Goal: Task Accomplishment & Management: Manage account settings

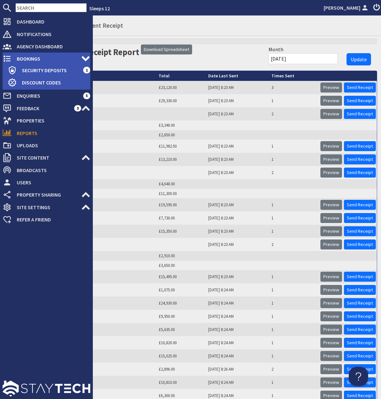
scroll to position [337, 0]
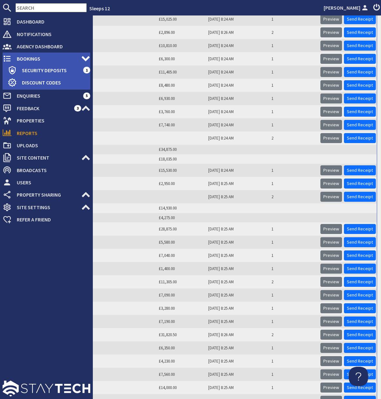
click at [25, 60] on span "Bookings" at bounding box center [47, 59] width 70 height 10
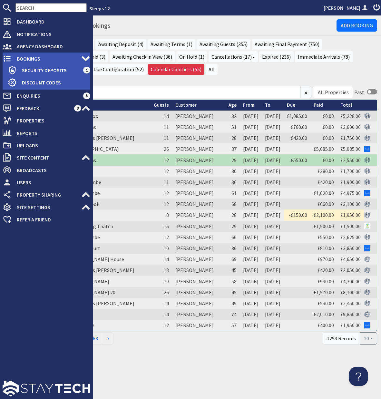
click at [26, 58] on span "Bookings" at bounding box center [47, 59] width 70 height 10
click at [25, 57] on span "Bookings" at bounding box center [47, 59] width 70 height 10
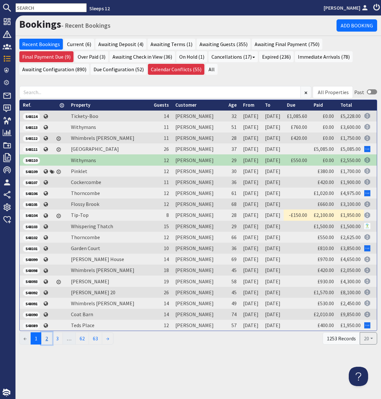
click at [46, 338] on link "2" at bounding box center [46, 339] width 11 height 12
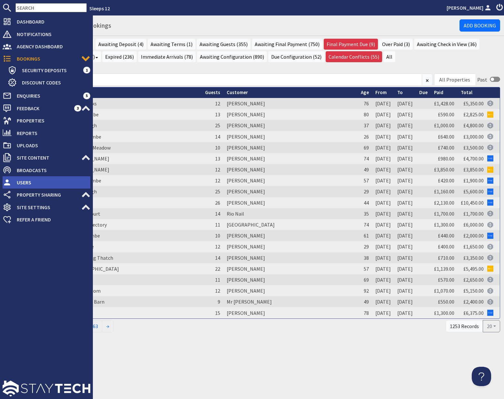
click at [19, 185] on span "Users" at bounding box center [51, 182] width 79 height 10
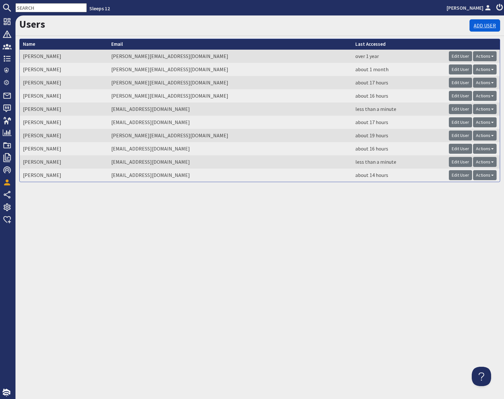
click at [381, 25] on link "Add User" at bounding box center [485, 25] width 31 height 12
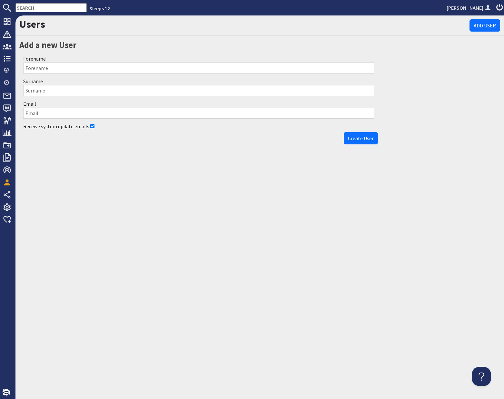
click at [104, 72] on input "Forename" at bounding box center [198, 68] width 351 height 11
type input "[PERSON_NAME]"
type input "Vellacott"
click at [184, 117] on input "Email" at bounding box center [198, 113] width 351 height 11
type input "[PERSON_NAME][EMAIL_ADDRESS][DOMAIN_NAME]"
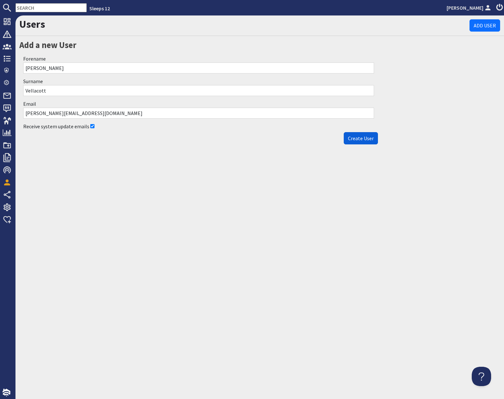
click at [372, 140] on span "Create User" at bounding box center [361, 138] width 26 height 6
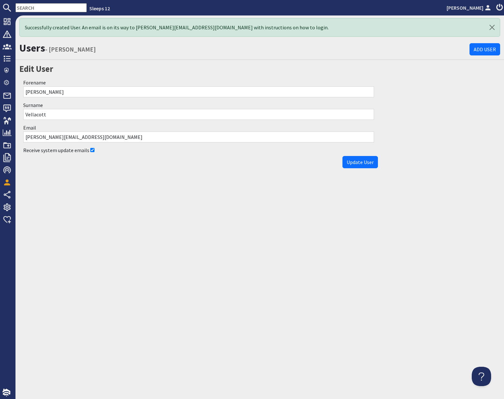
click at [351, 66] on h2 "Edit User" at bounding box center [198, 69] width 359 height 13
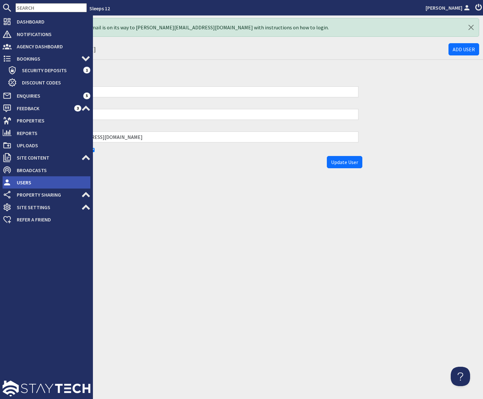
drag, startPoint x: 24, startPoint y: 184, endPoint x: 33, endPoint y: 182, distance: 9.2
click at [24, 184] on span "Users" at bounding box center [51, 182] width 79 height 10
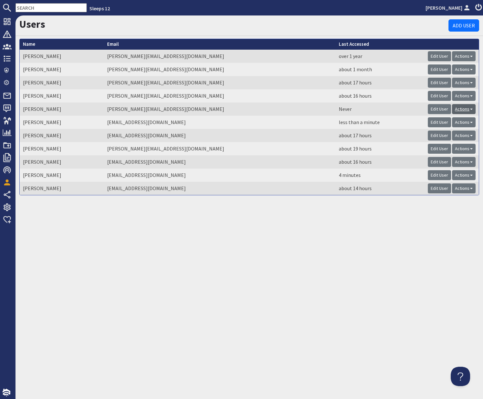
click at [381, 108] on link "Actions" at bounding box center [464, 109] width 24 height 10
click at [381, 134] on link "Remove User" at bounding box center [443, 133] width 29 height 6
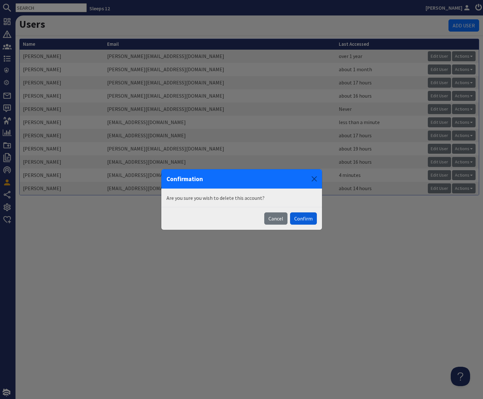
drag, startPoint x: 303, startPoint y: 218, endPoint x: 351, endPoint y: 166, distance: 70.8
click at [304, 218] on button "Confirm" at bounding box center [303, 219] width 27 height 12
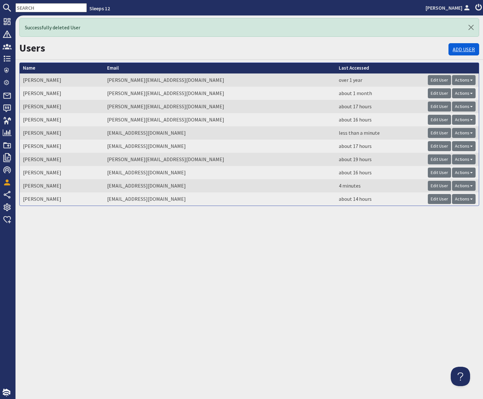
click at [381, 48] on link "Add User" at bounding box center [463, 49] width 31 height 12
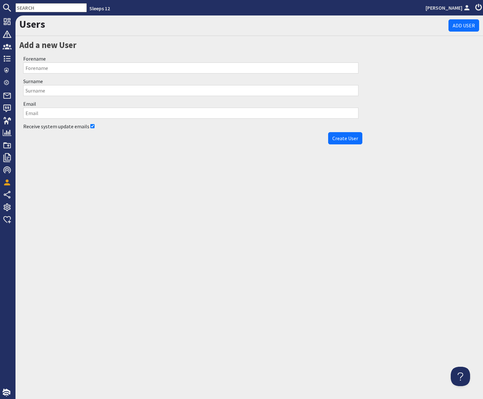
click at [94, 66] on input "Forename" at bounding box center [190, 68] width 335 height 11
type input "[PERSON_NAME]"
type input "Vellacott"
type input "[PERSON_NAME][EMAIL_ADDRESS][DOMAIN_NAME]"
click at [346, 143] on button "Create User" at bounding box center [345, 138] width 34 height 12
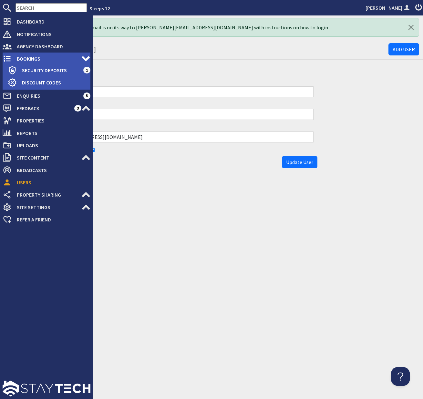
click at [24, 57] on span "Bookings" at bounding box center [47, 59] width 70 height 10
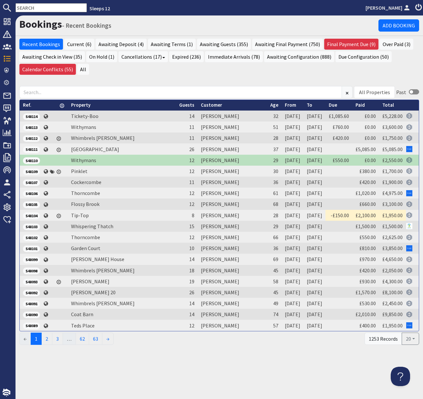
click at [28, 7] on input "text" at bounding box center [50, 7] width 71 height 9
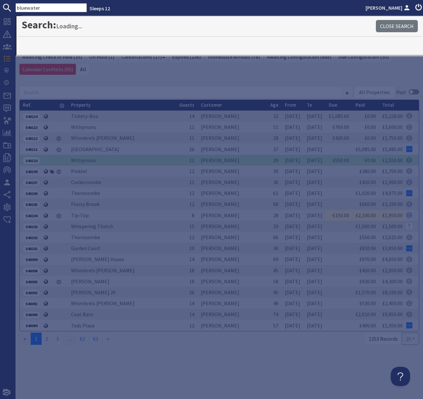
type input "bluewater"
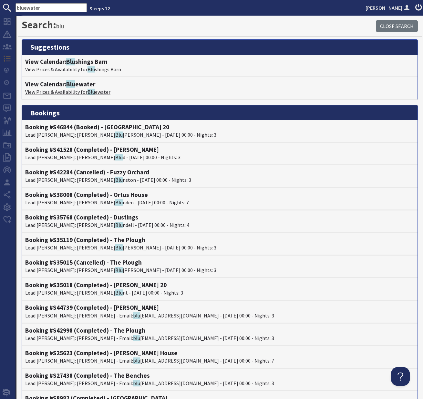
click at [64, 85] on h4 "View Calendar: Blu ewater" at bounding box center [219, 84] width 389 height 7
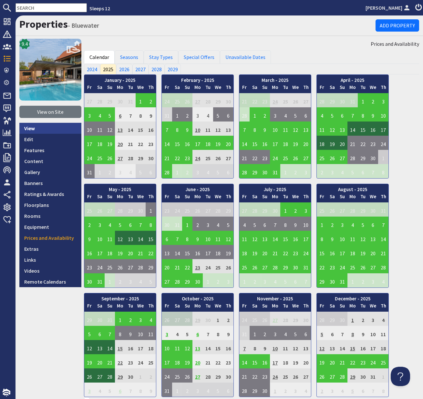
click at [28, 127] on link "View" at bounding box center [50, 128] width 62 height 11
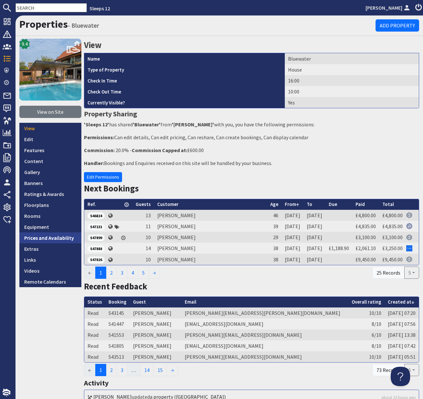
click at [31, 241] on link "Prices and Availability" at bounding box center [50, 238] width 62 height 11
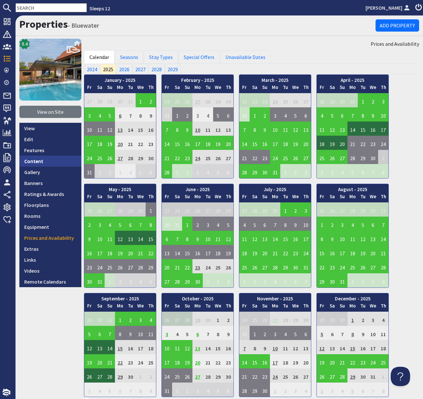
click at [29, 162] on link "Content" at bounding box center [50, 161] width 62 height 11
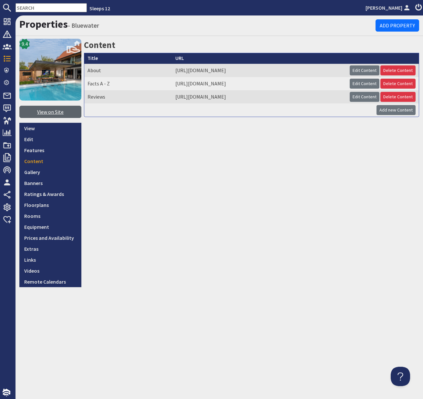
click at [50, 114] on link "View on Site" at bounding box center [50, 112] width 62 height 12
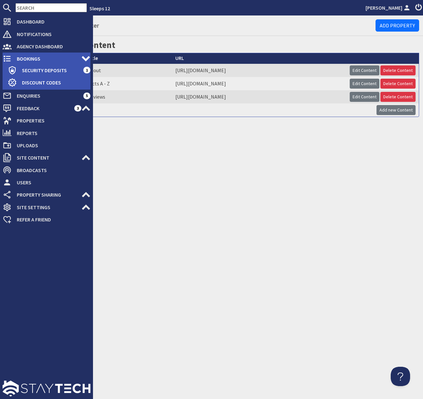
click at [28, 58] on span "Bookings" at bounding box center [47, 59] width 70 height 10
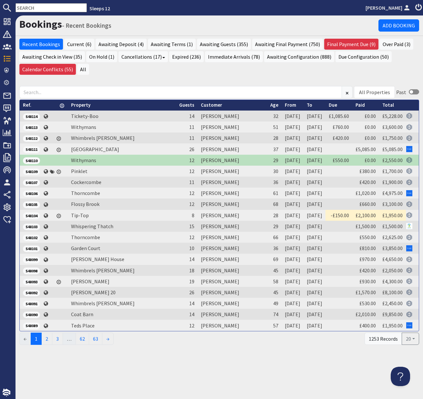
drag, startPoint x: 105, startPoint y: 75, endPoint x: 96, endPoint y: 75, distance: 8.7
click at [105, 75] on ul "Recent Bookings Current (6) Awaiting Deposit (4) Awaiting Terms (1) Awaiting Gu…" at bounding box center [218, 58] width 399 height 38
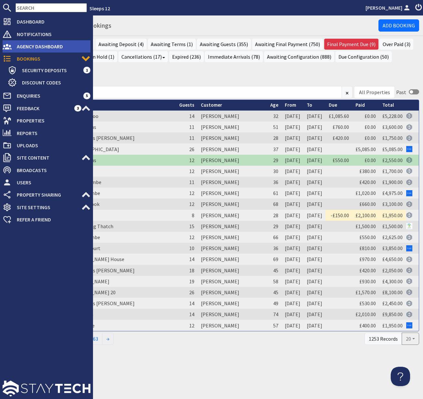
click at [26, 44] on span "Agency Dashboard" at bounding box center [51, 46] width 79 height 10
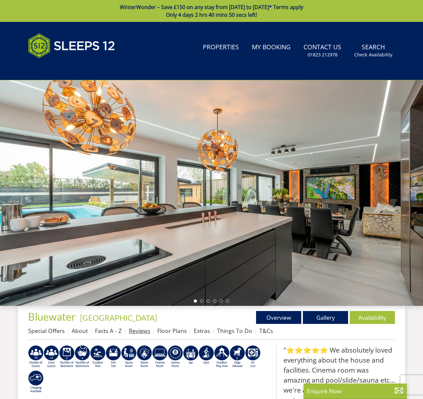
click at [141, 332] on link "Reviews" at bounding box center [139, 331] width 21 height 8
